Goal: Check status: Check status

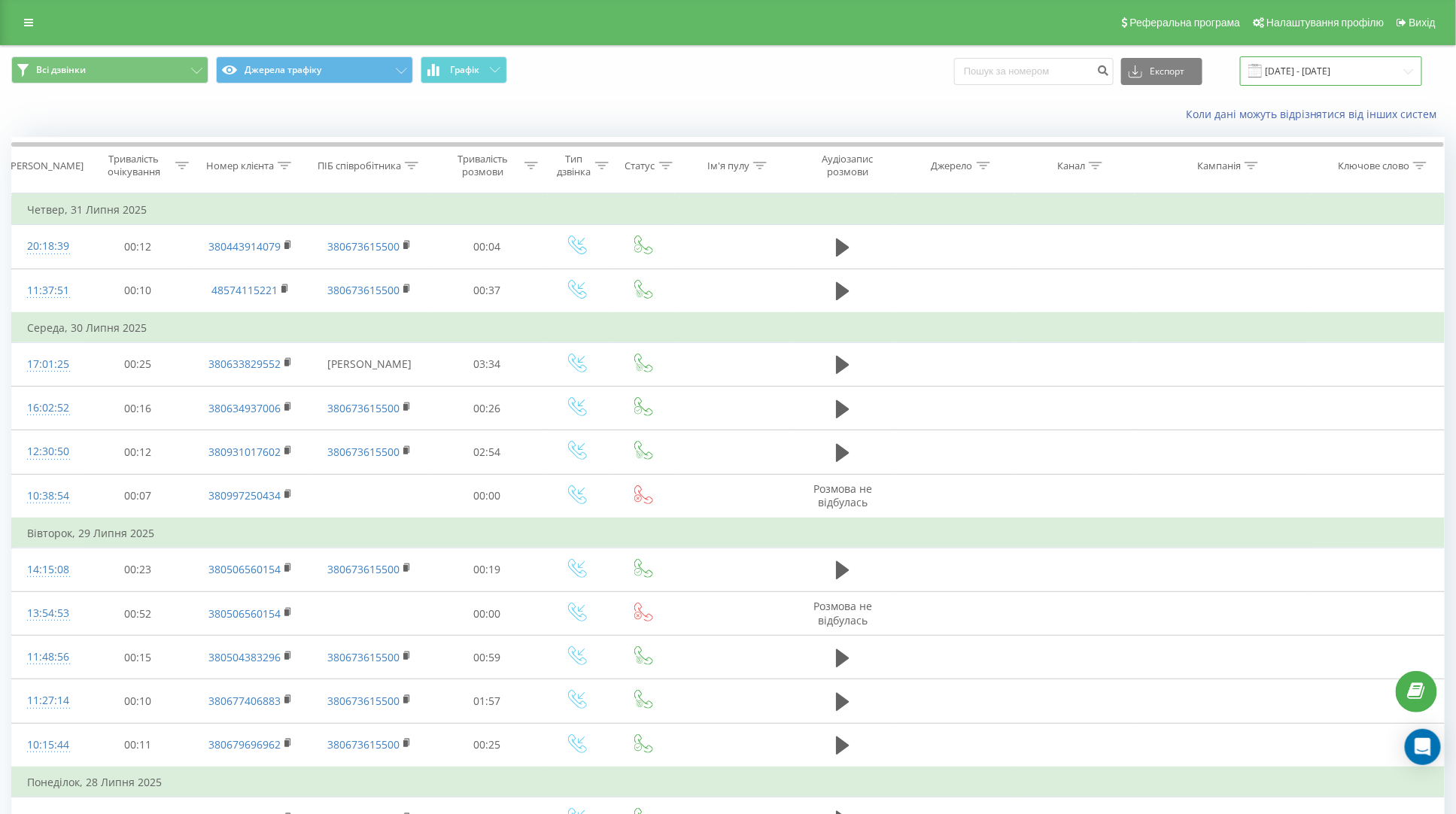
click at [1384, 69] on input "[DATE] - [DATE]" at bounding box center [1331, 71] width 182 height 29
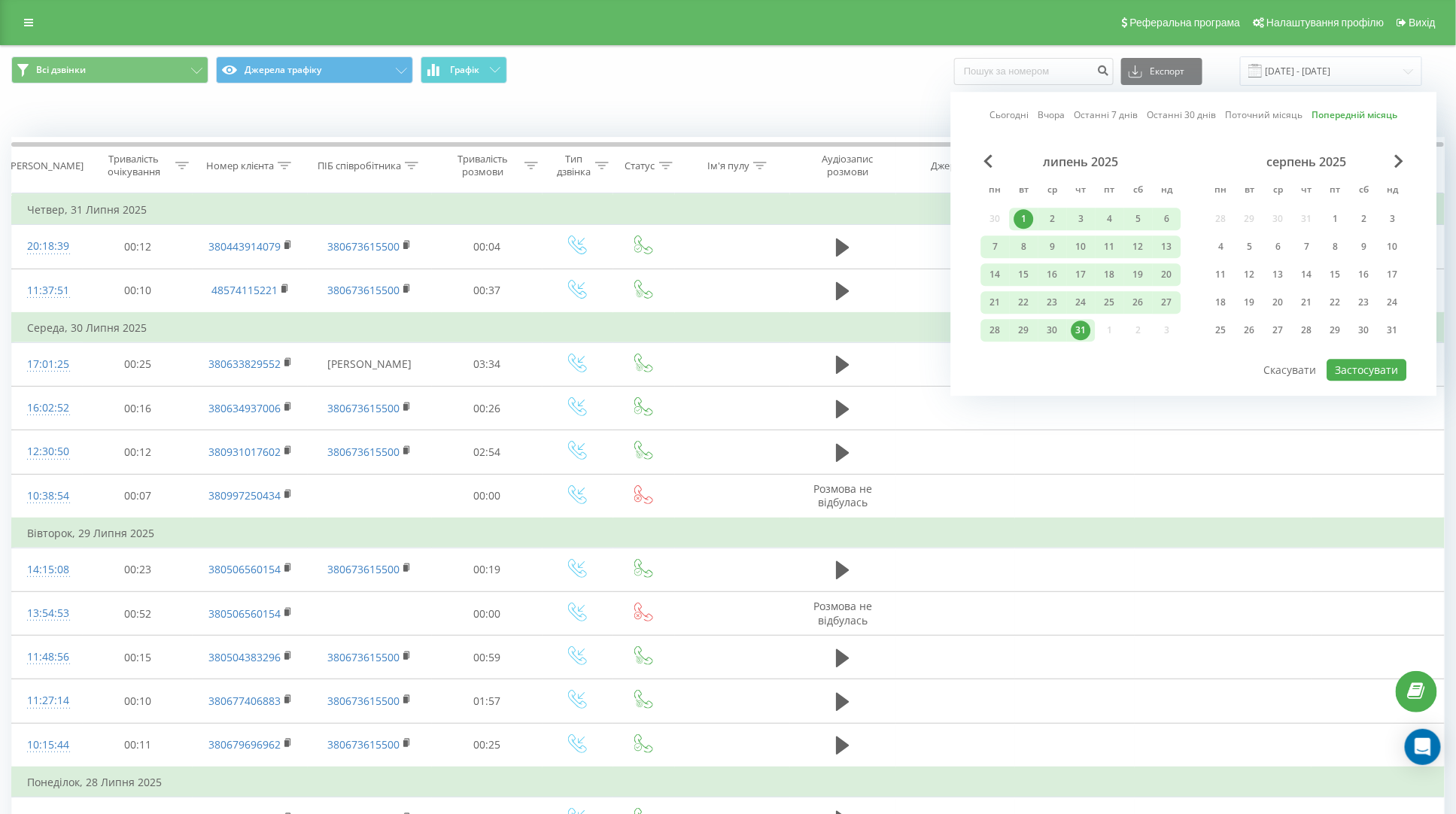
click at [1251, 121] on link "Поточний місяць" at bounding box center [1265, 116] width 78 height 14
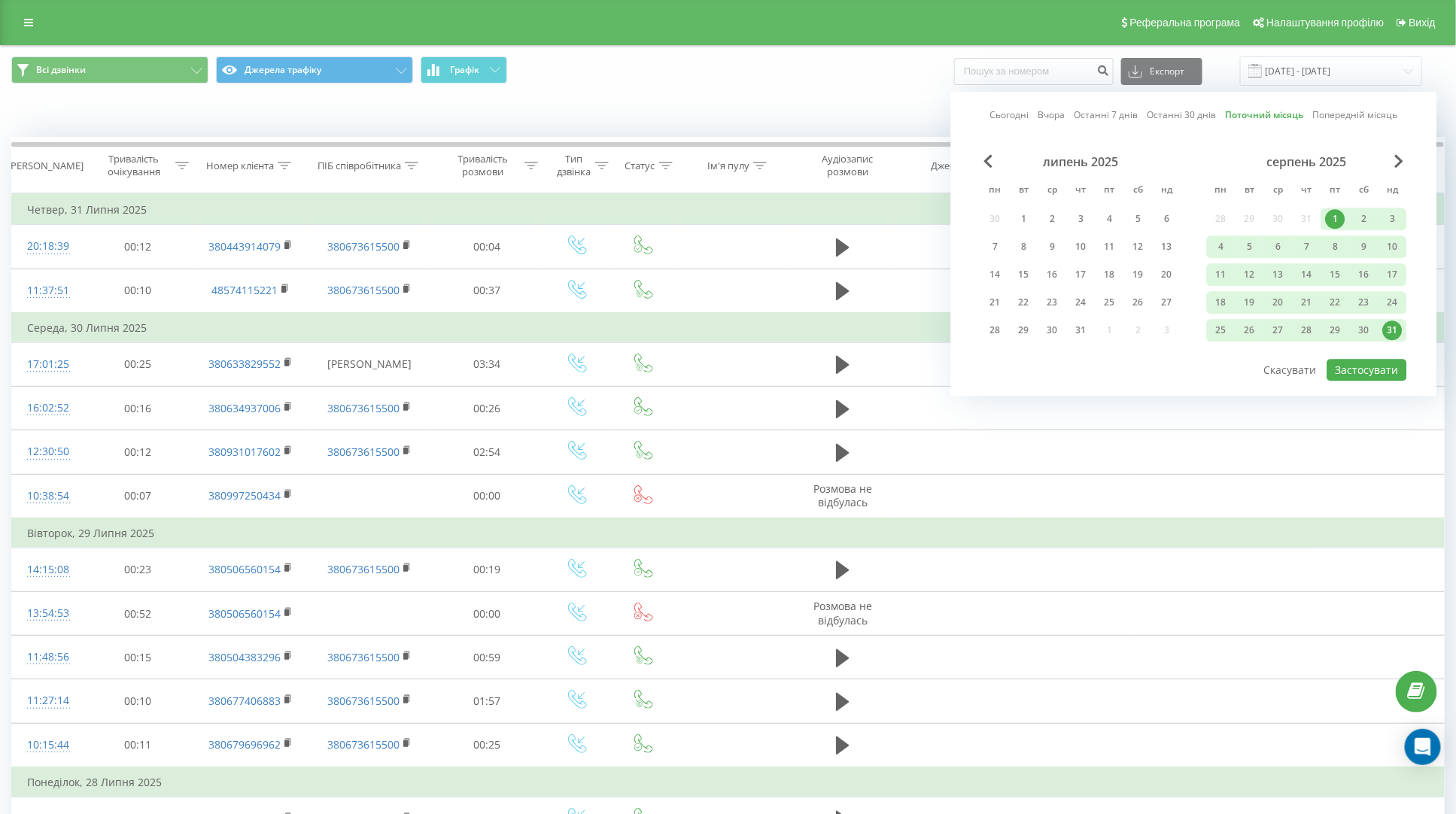
click at [1080, 370] on div "Сьогодні Вчора Останні 7 днів Останні 30 днів Поточний місяць Попередній місяць…" at bounding box center [1194, 243] width 486 height 304
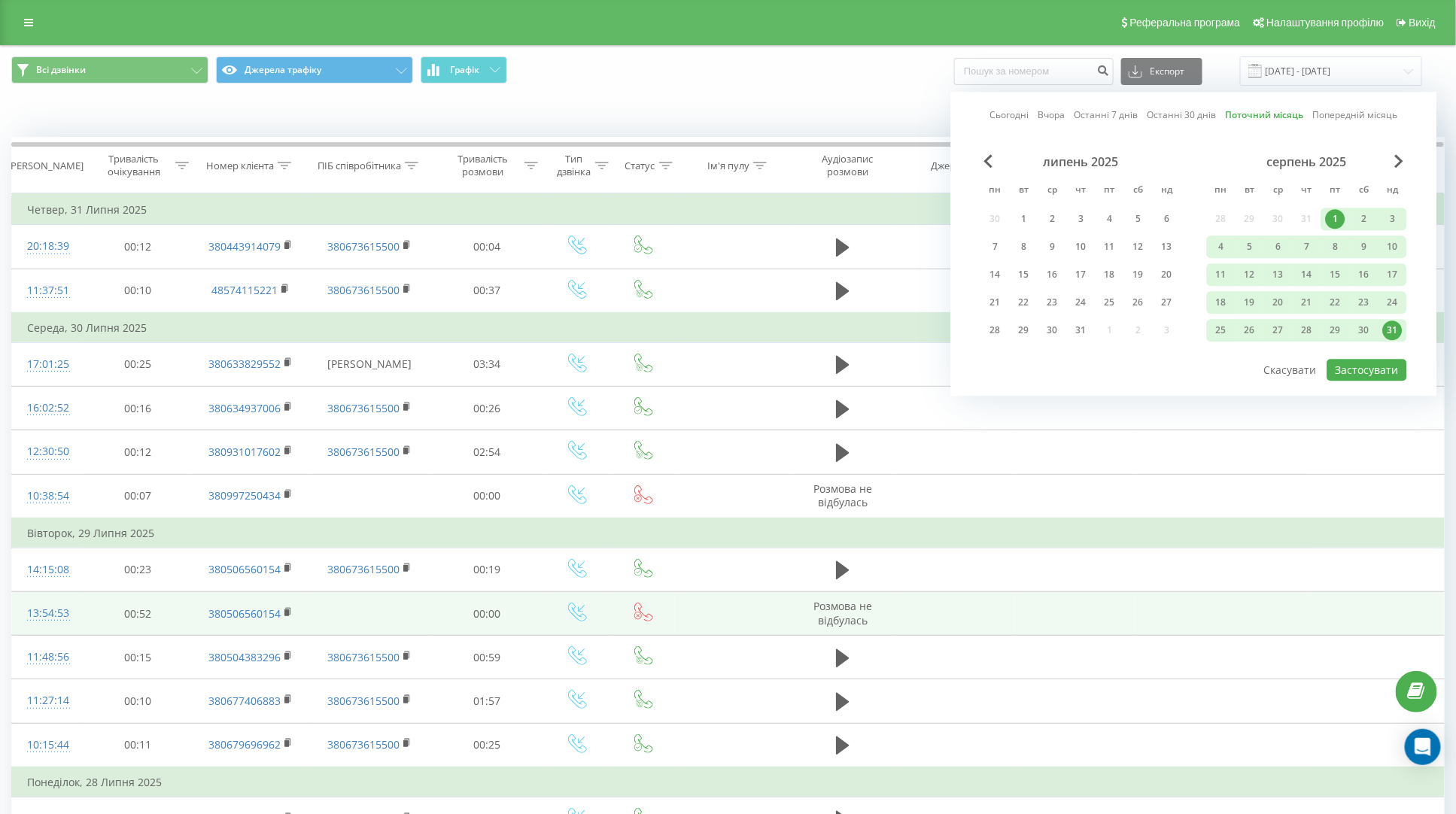
click at [1042, 605] on td at bounding box center [1075, 614] width 119 height 43
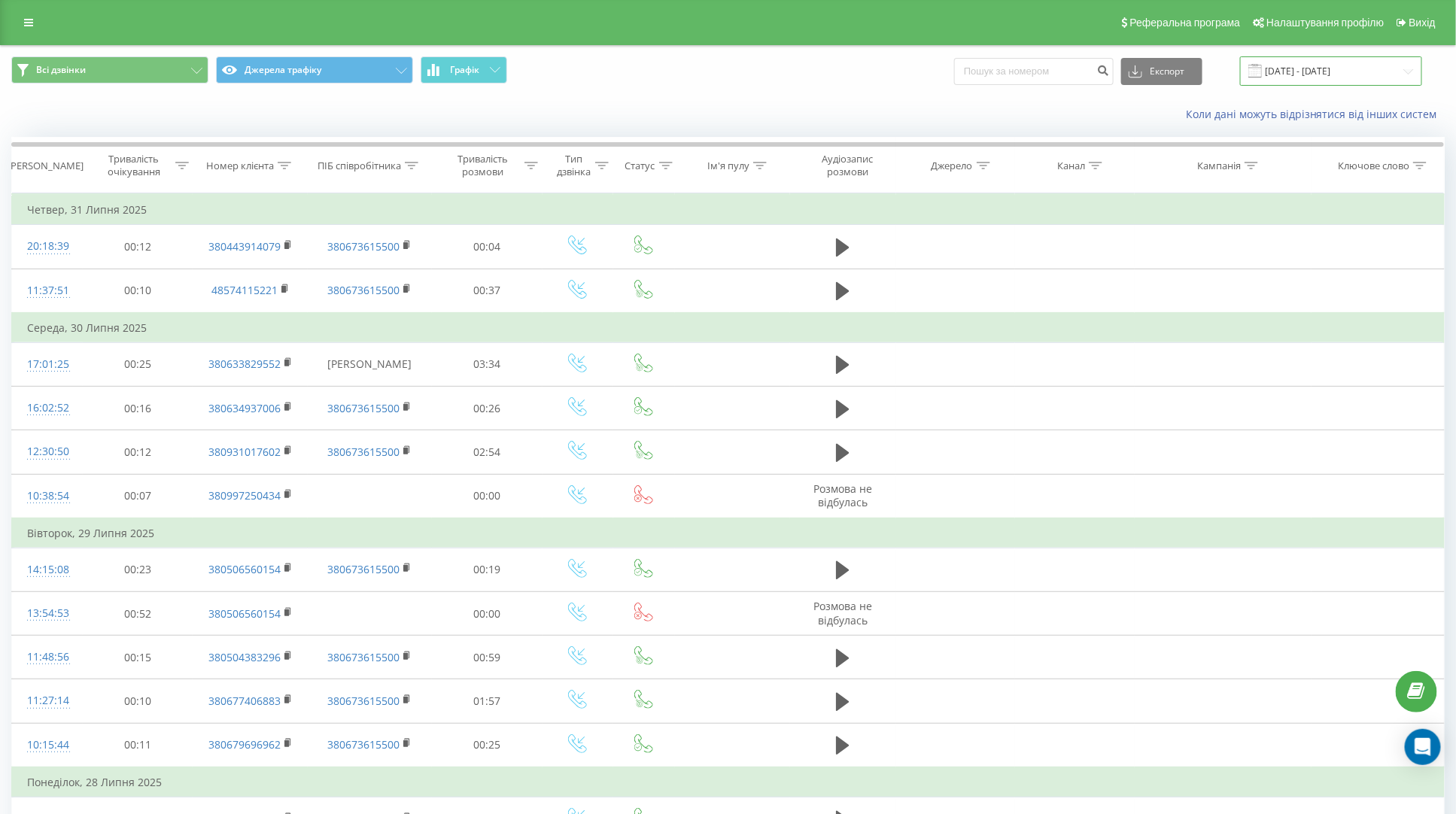
click at [1347, 67] on input "01.07.2025 - 31.07.2025" at bounding box center [1331, 71] width 182 height 29
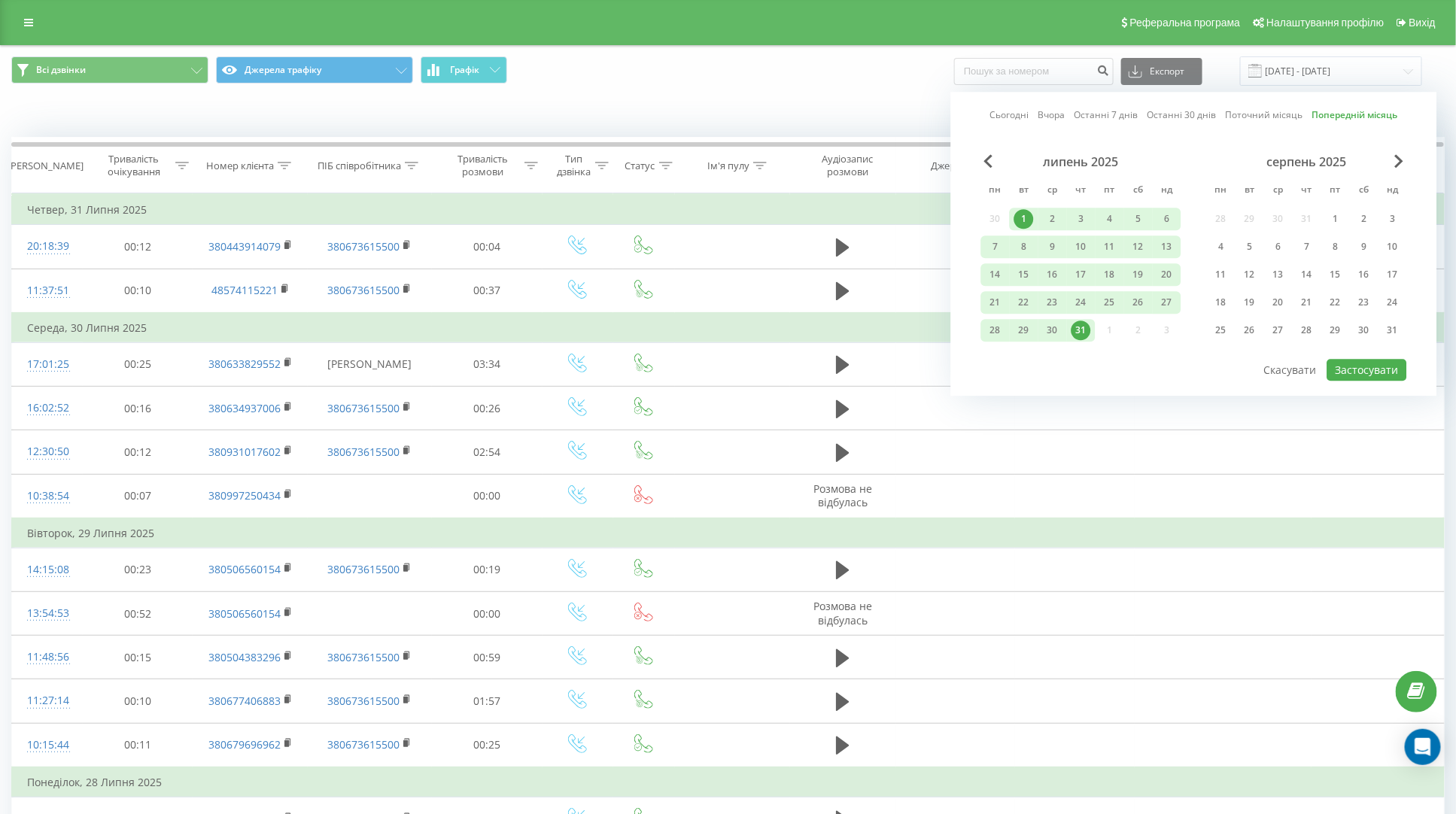
click at [1248, 116] on link "Поточний місяць" at bounding box center [1265, 116] width 78 height 14
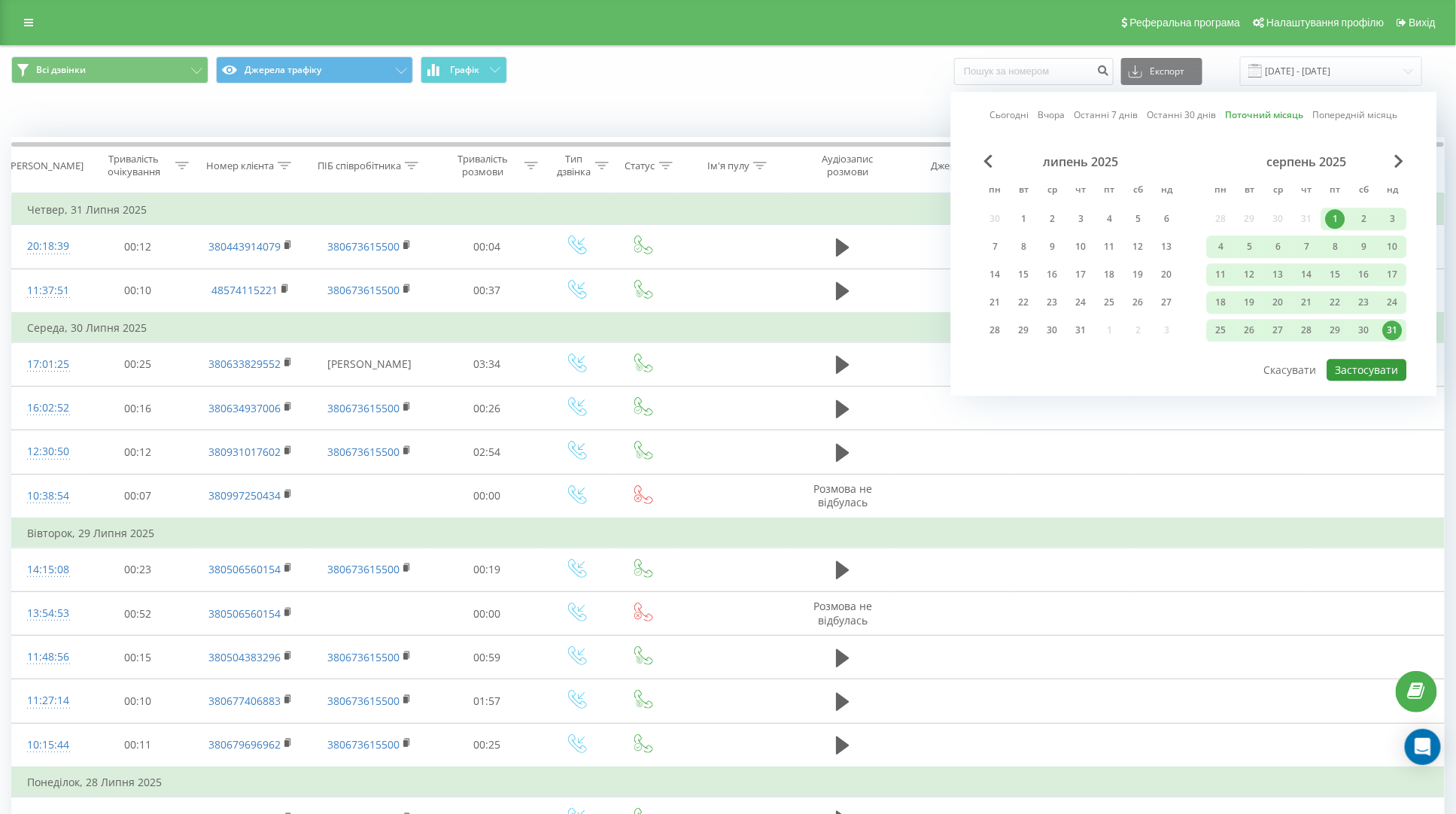
click at [1377, 373] on button "Застосувати" at bounding box center [1367, 370] width 80 height 22
type input "[DATE] - [DATE]"
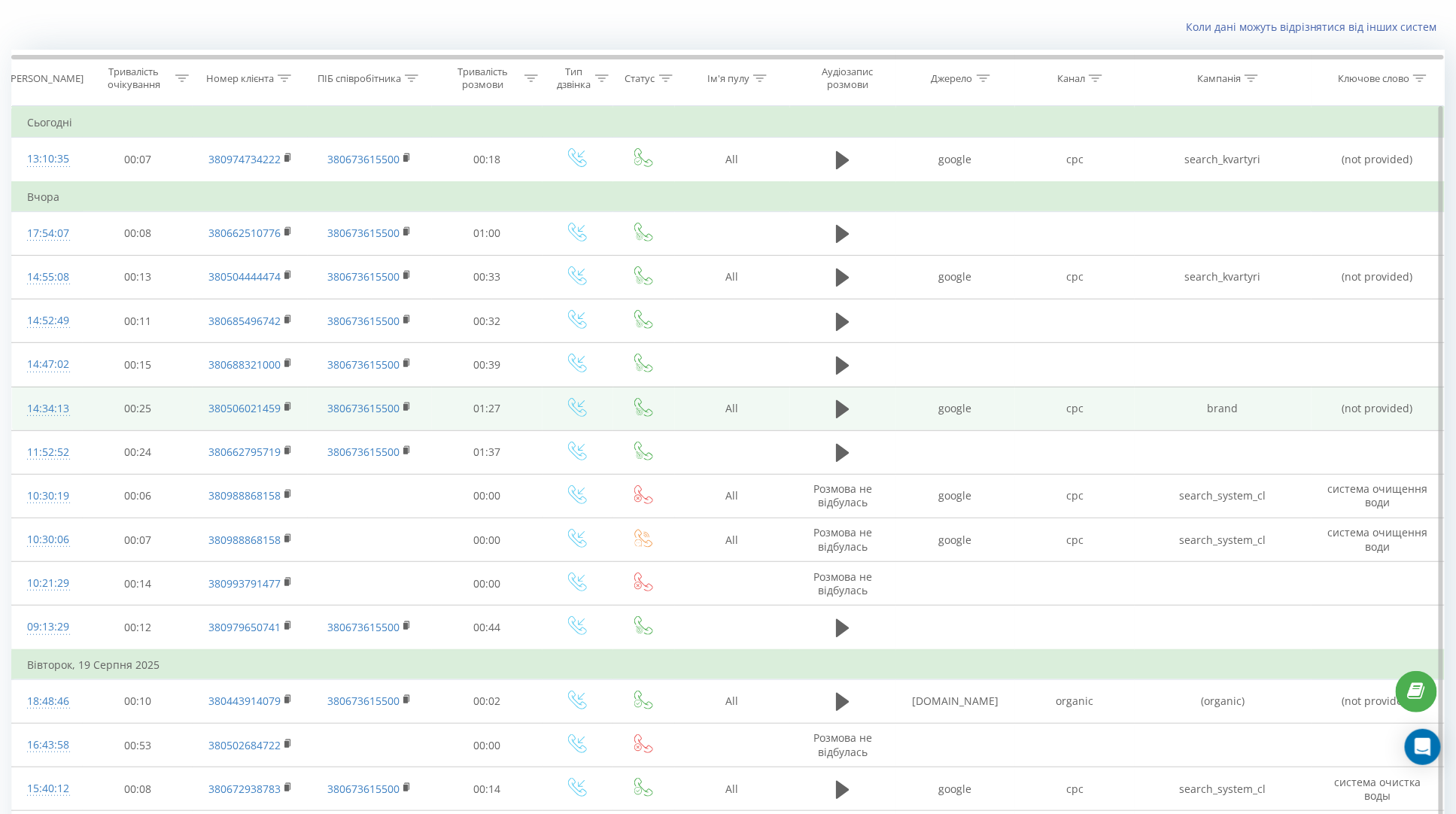
scroll to position [91, 0]
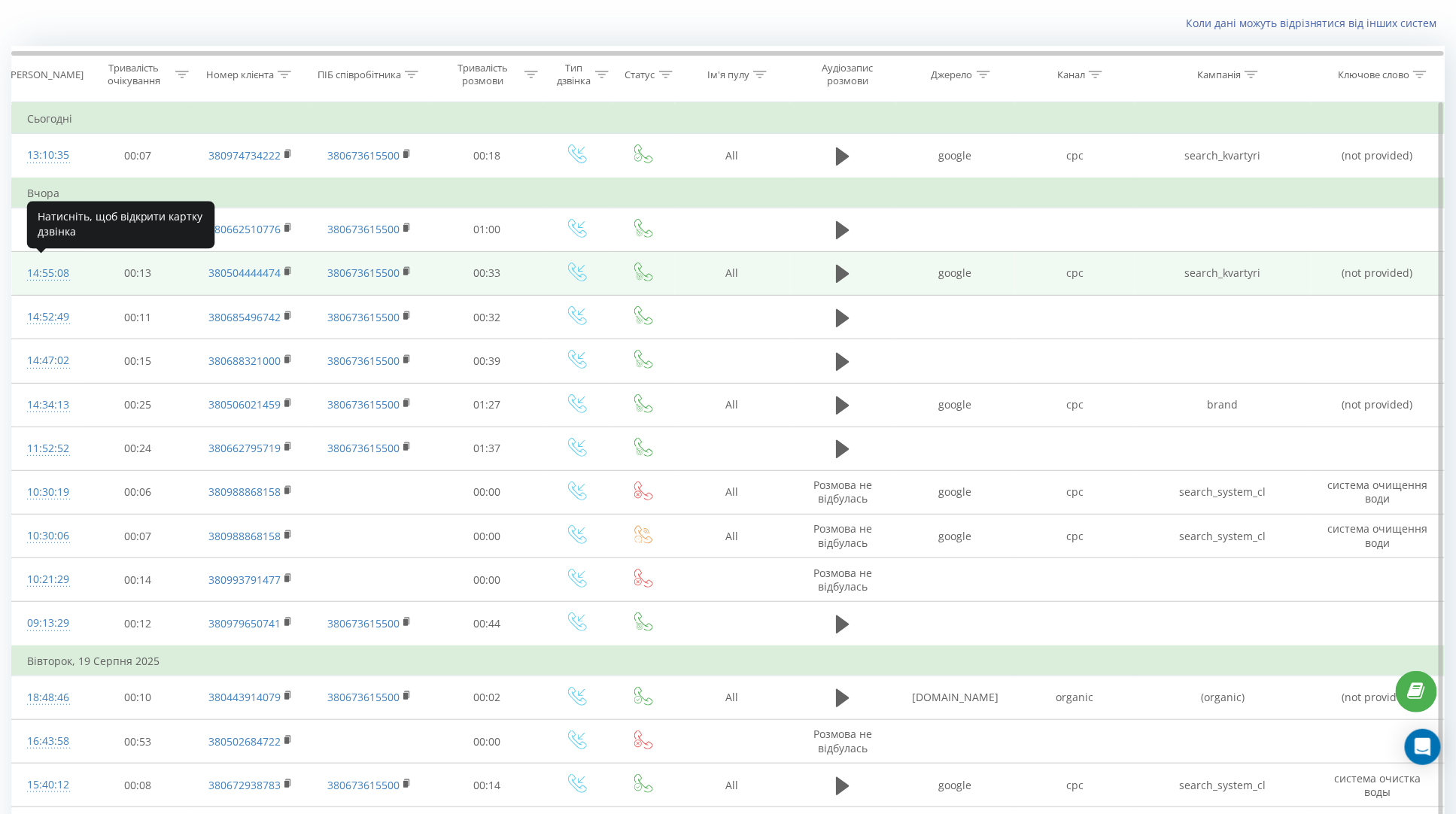
click at [55, 272] on div "14:55:08" at bounding box center [47, 273] width 41 height 29
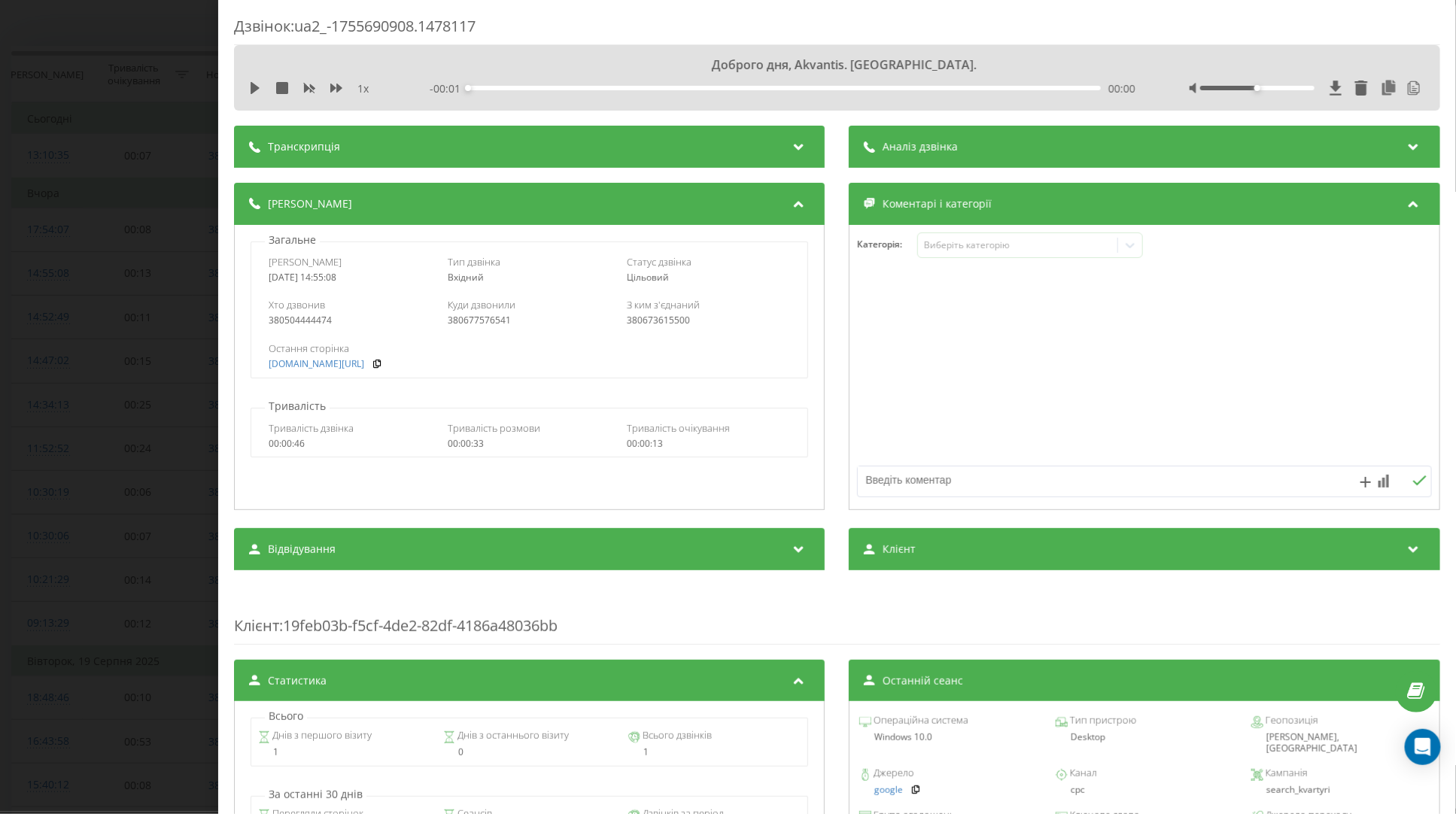
click at [954, 150] on span "Аналіз дзвінка" at bounding box center [920, 147] width 75 height 15
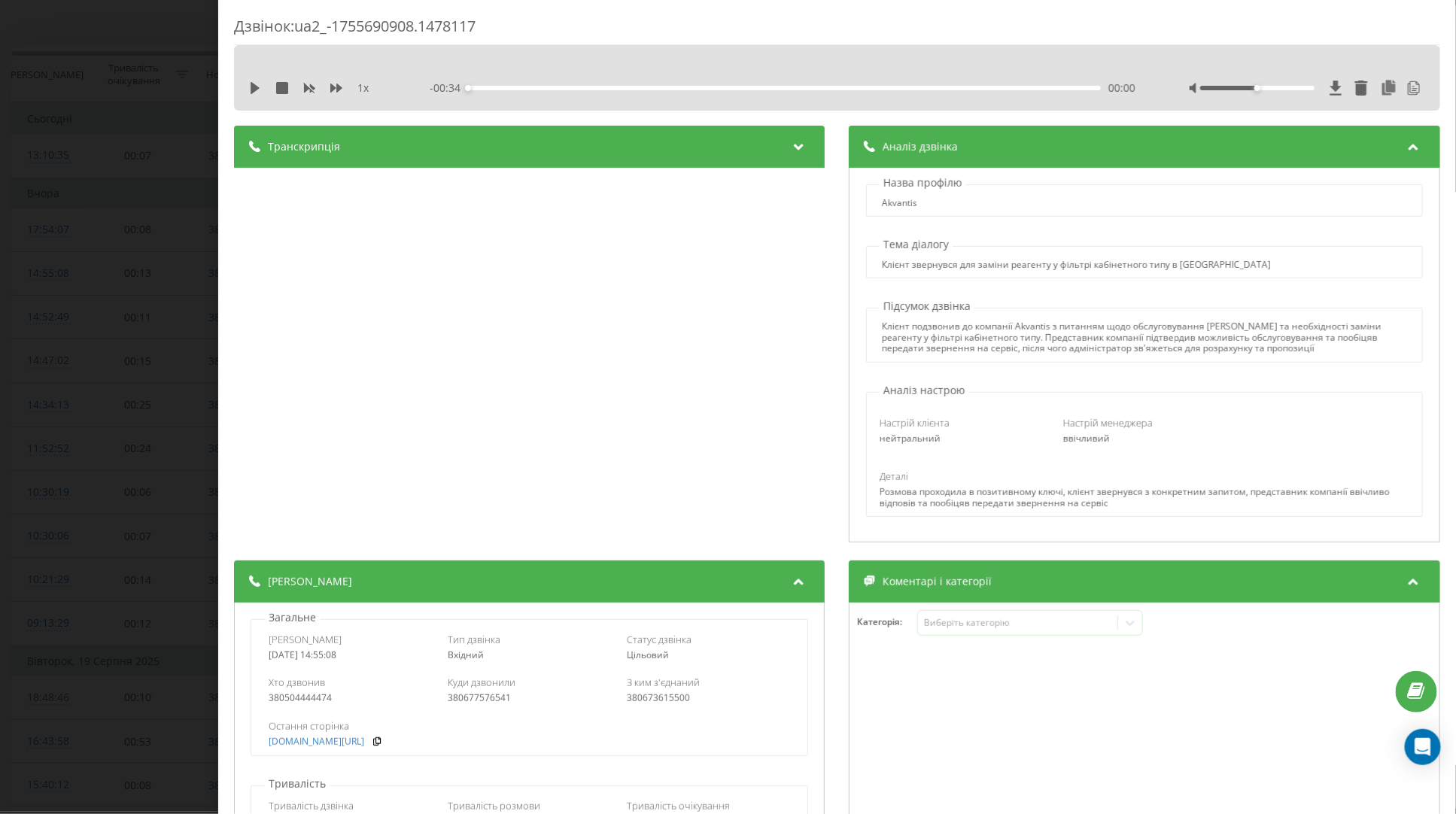
click at [157, 208] on div "Дзвінок : ua2_-1755690908.1478117 1 x - 00:34 00:00 00:00 Транскрипція 00:00 До…" at bounding box center [728, 407] width 1456 height 814
